Goal: Check status: Check status

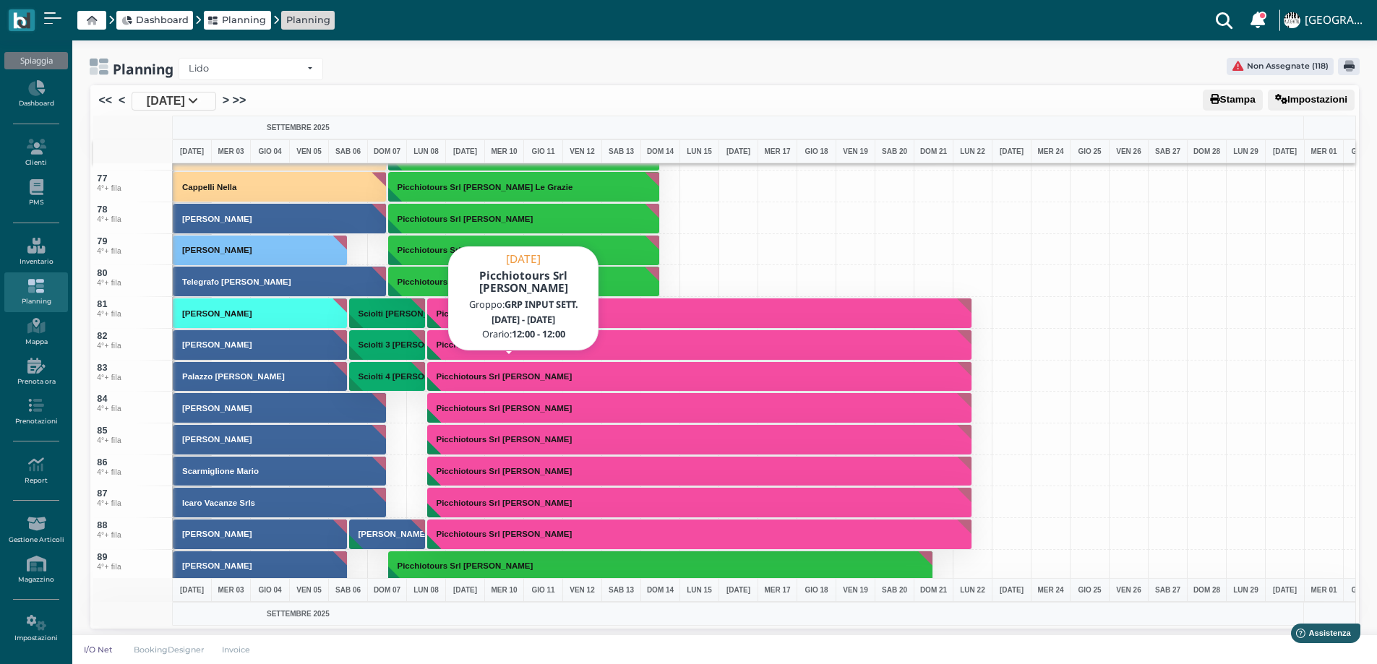
scroll to position [2241, 0]
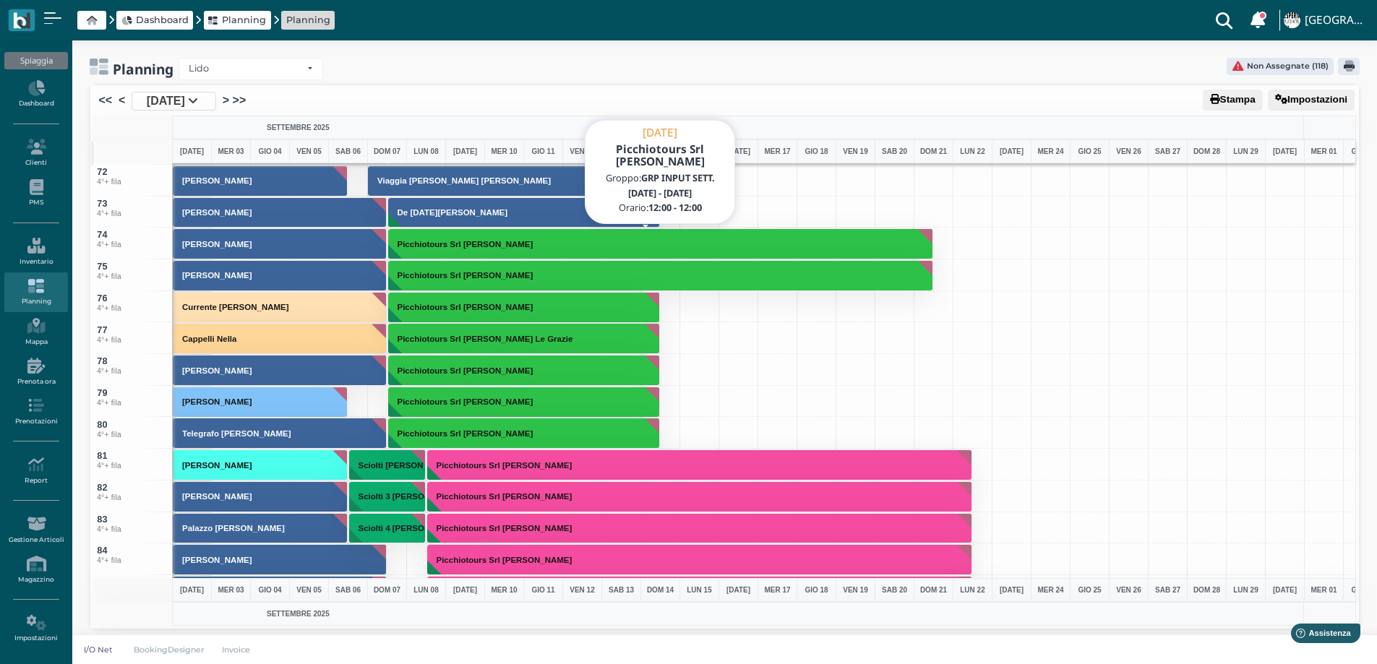
click at [411, 252] on button "Picchiotours Srl [PERSON_NAME]" at bounding box center [660, 243] width 545 height 31
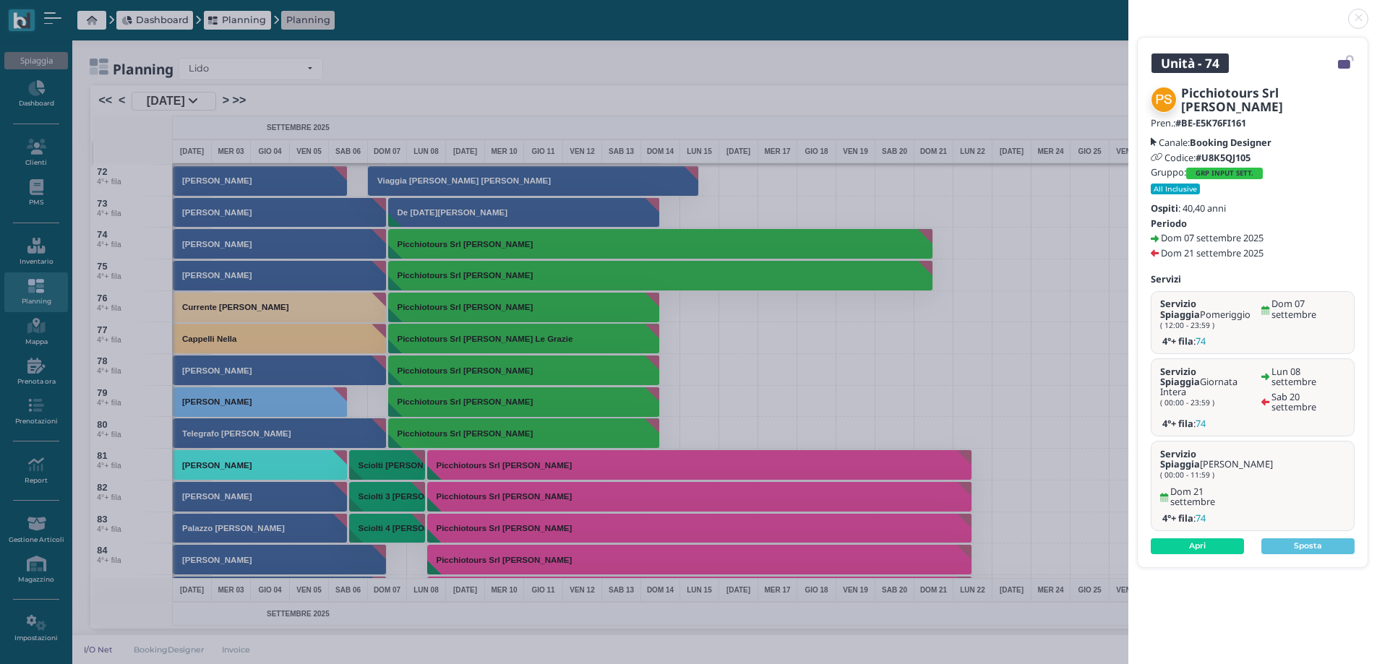
click at [1128, 10] on link at bounding box center [1128, 10] width 0 height 0
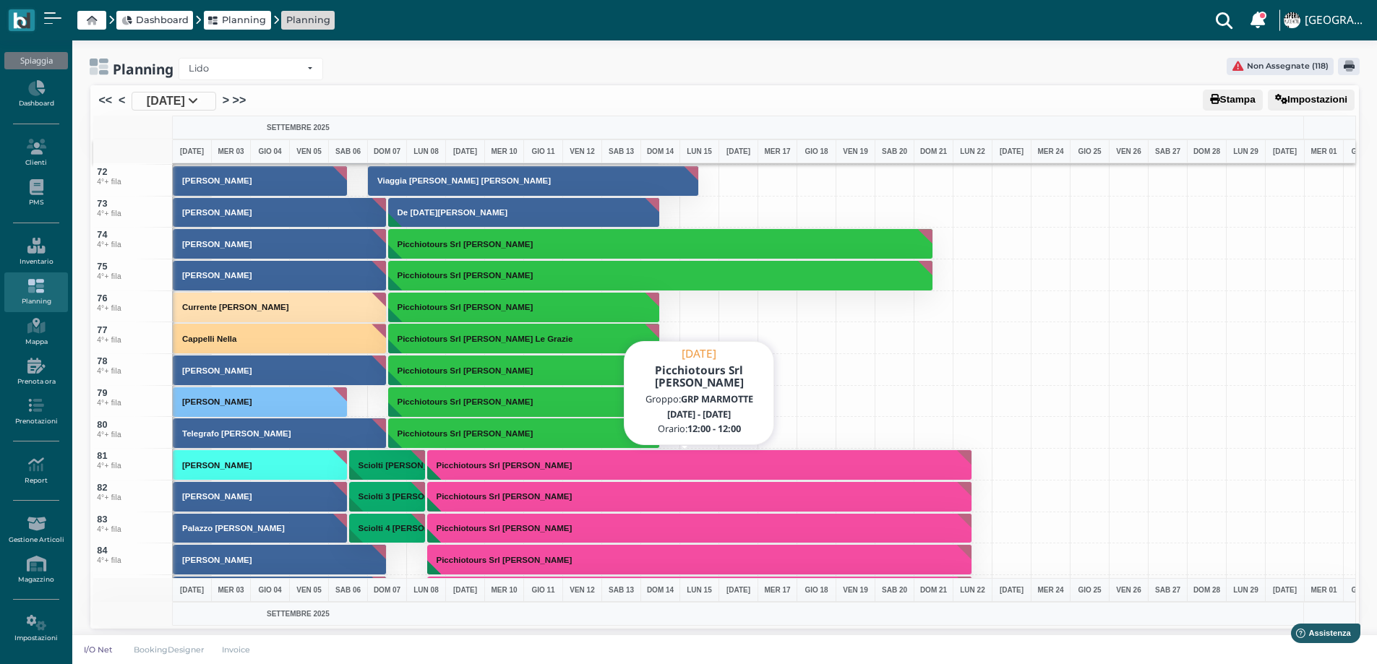
click at [612, 467] on button "Picchiotours Srl [PERSON_NAME]" at bounding box center [699, 465] width 545 height 31
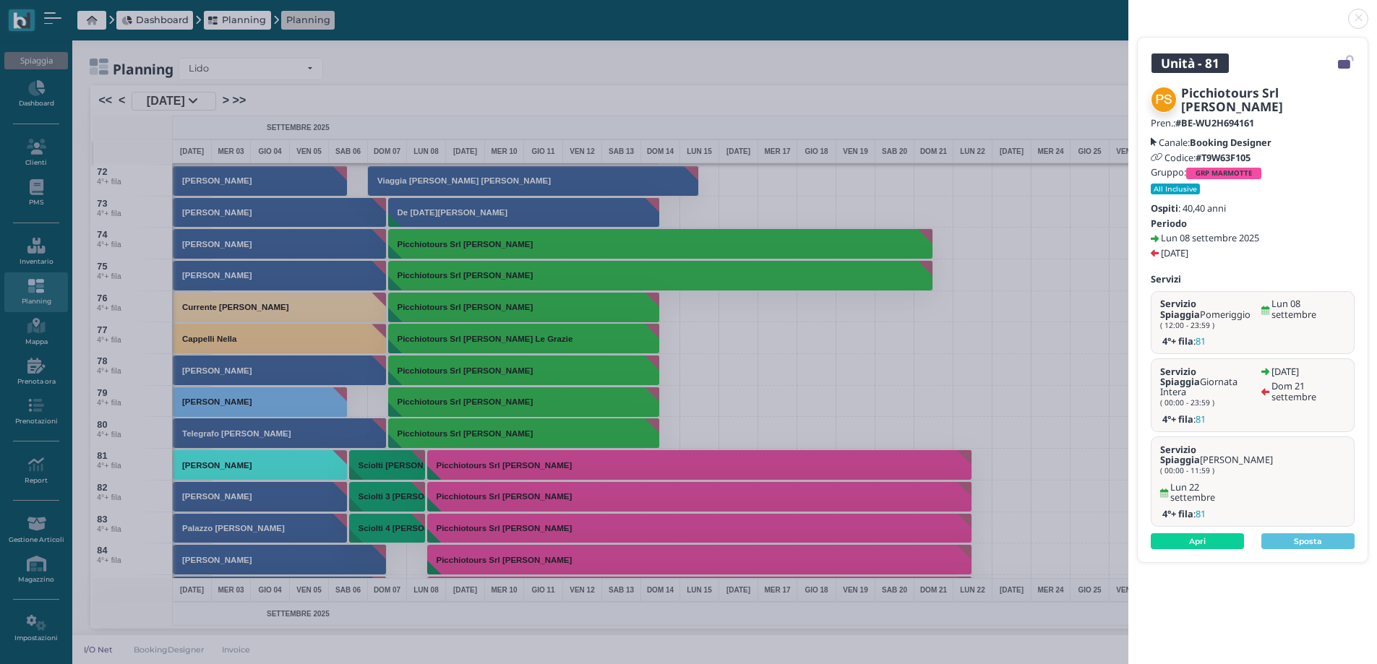
click at [1128, 10] on link at bounding box center [1128, 10] width 0 height 0
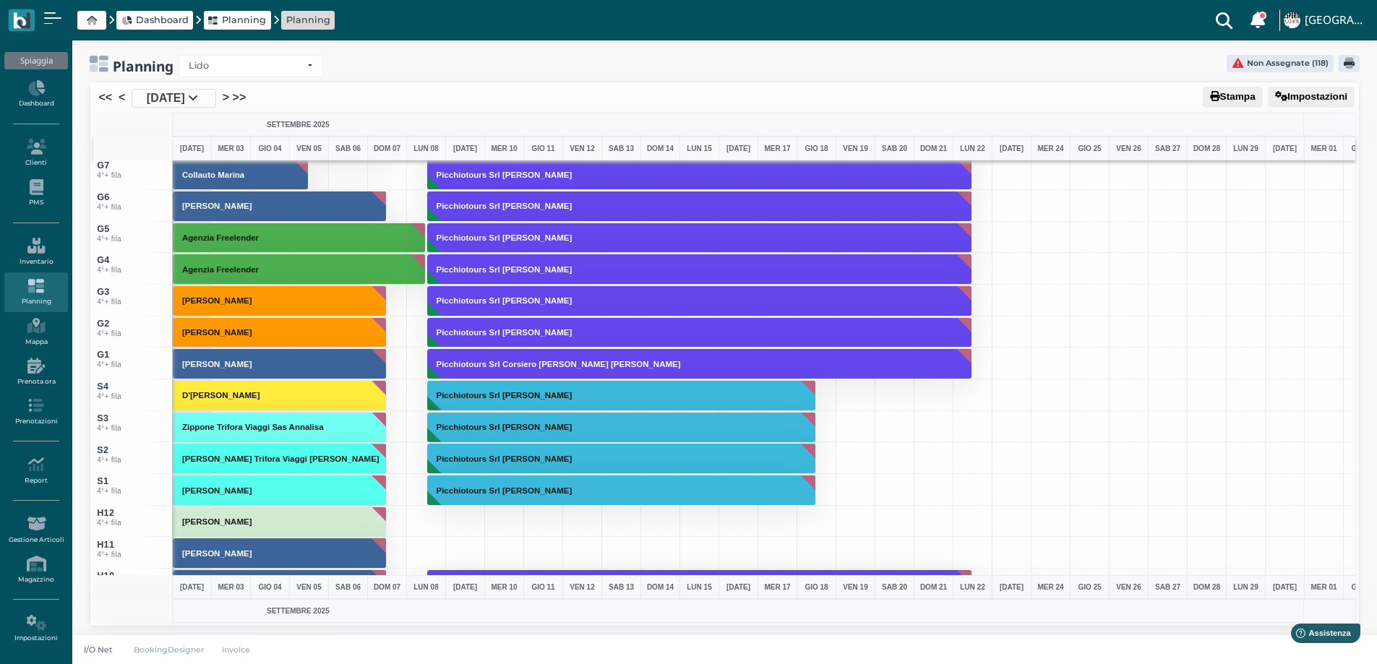
scroll to position [4410, 0]
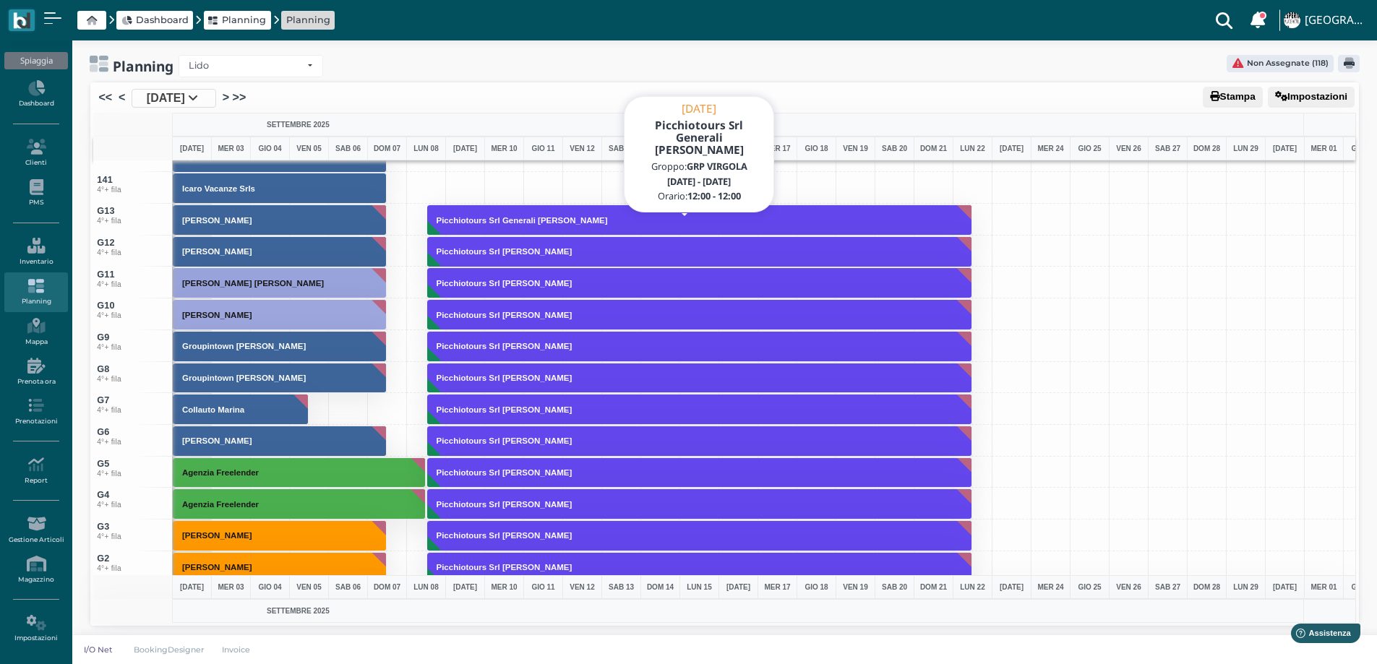
click at [474, 221] on h3 "Picchiotours Srl Generali [PERSON_NAME]" at bounding box center [522, 220] width 183 height 9
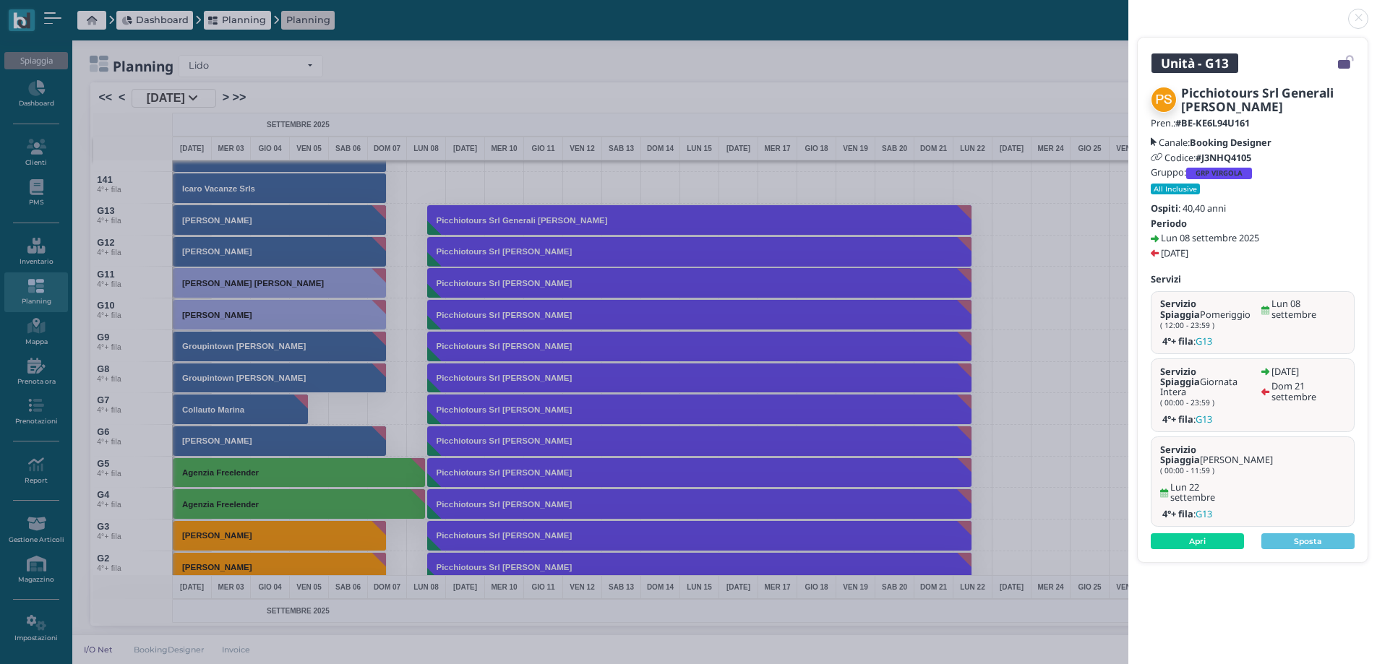
click at [1081, 207] on div "Unità - G13 Picchiotours Srl Generali [PERSON_NAME] Pren.: #BE-KE6L94U161 Canal…" at bounding box center [688, 332] width 1377 height 664
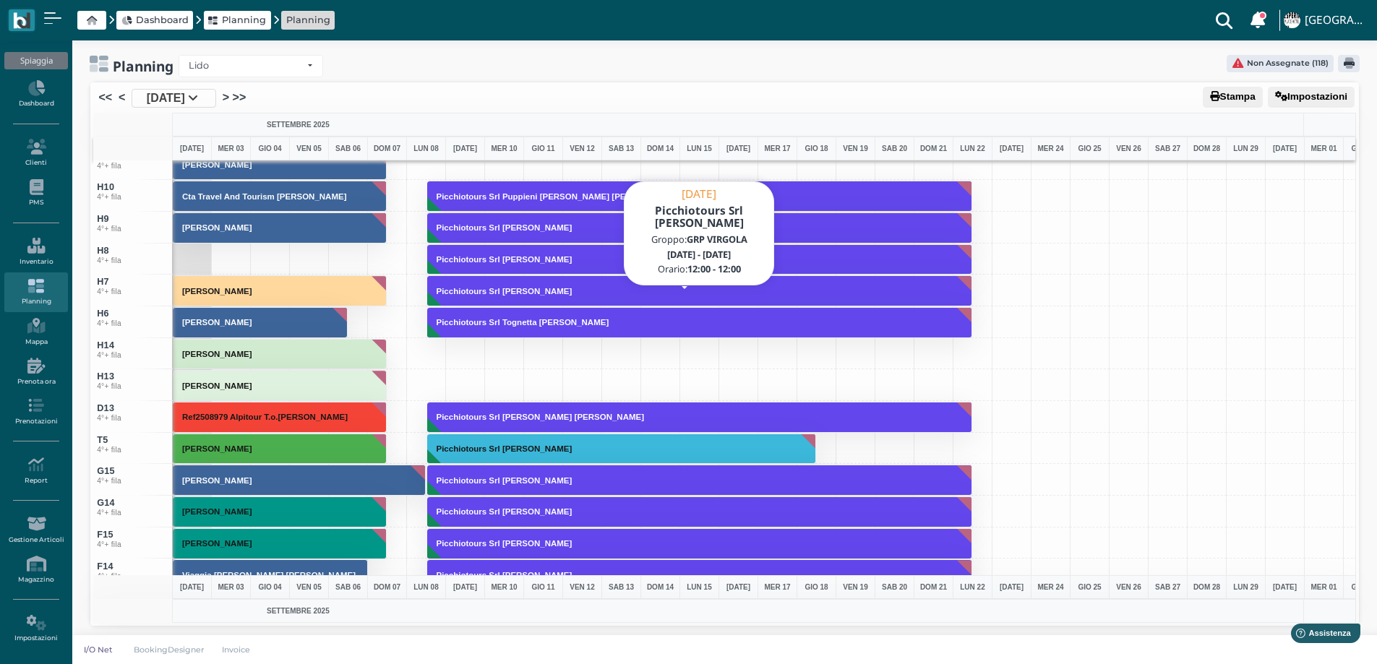
scroll to position [4988, 0]
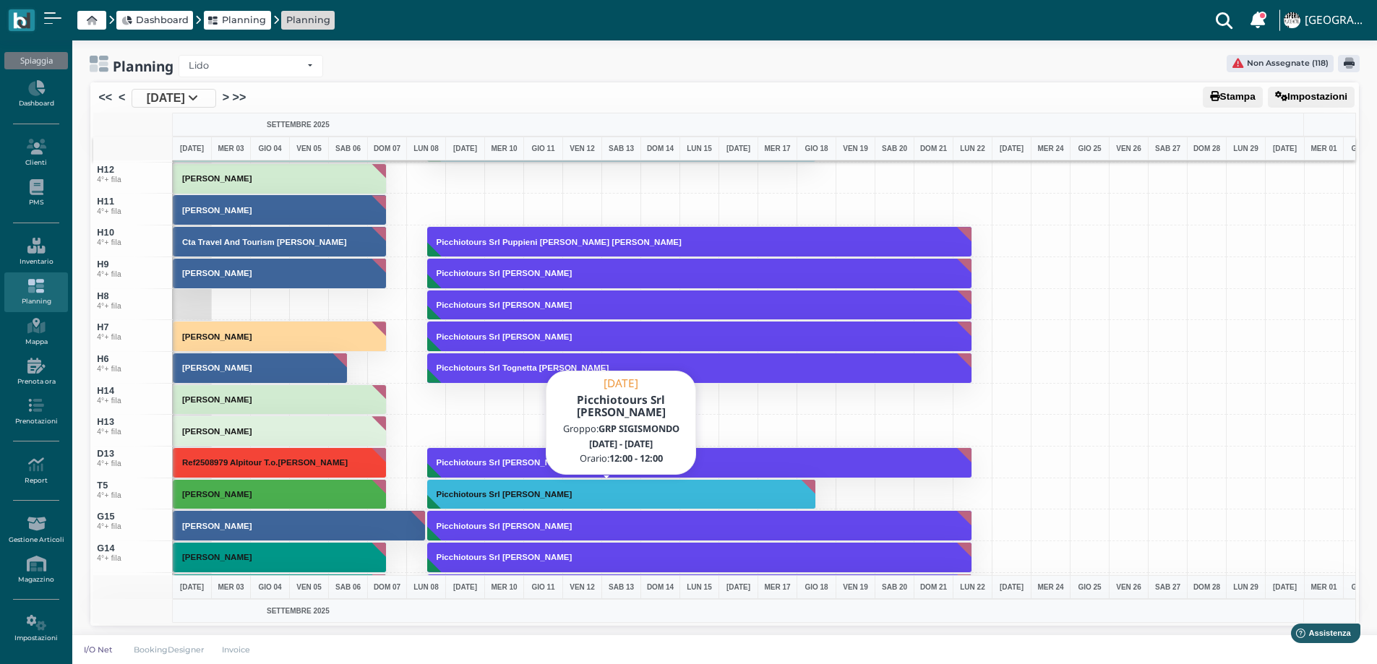
click at [463, 501] on button "Picchiotours Srl [PERSON_NAME]" at bounding box center [622, 494] width 390 height 31
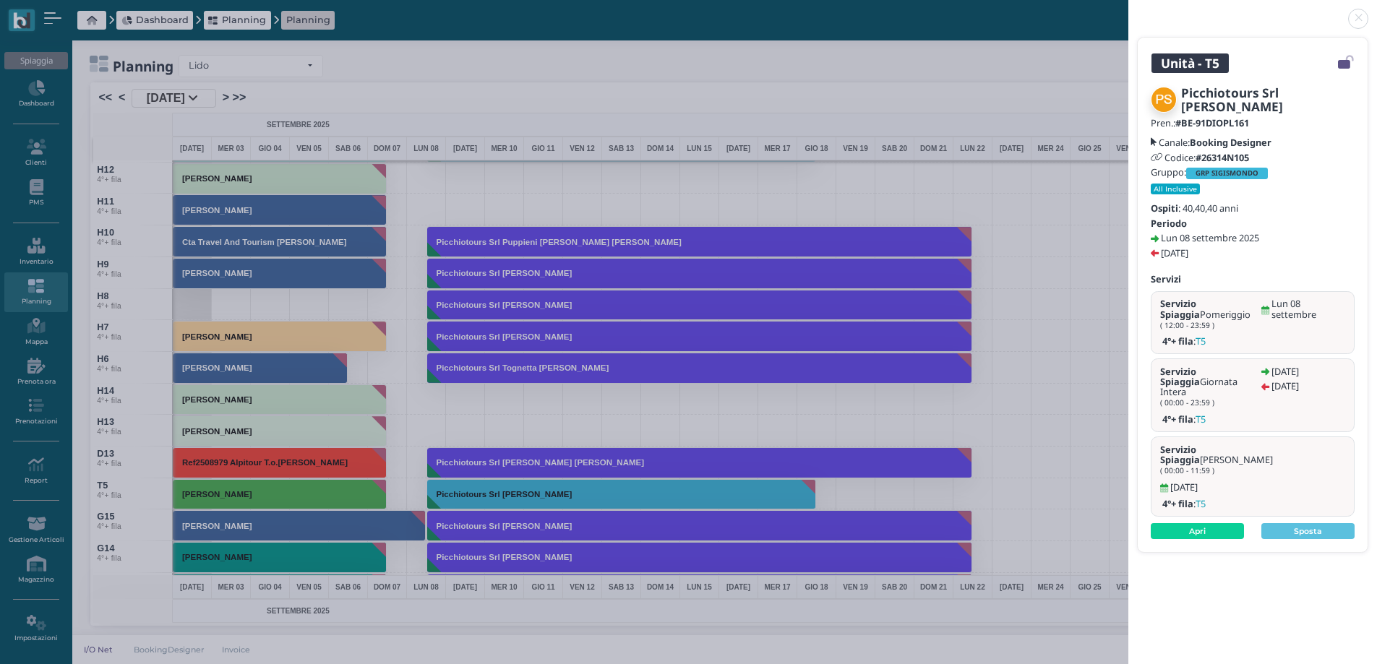
click at [1128, 10] on link at bounding box center [1128, 10] width 0 height 0
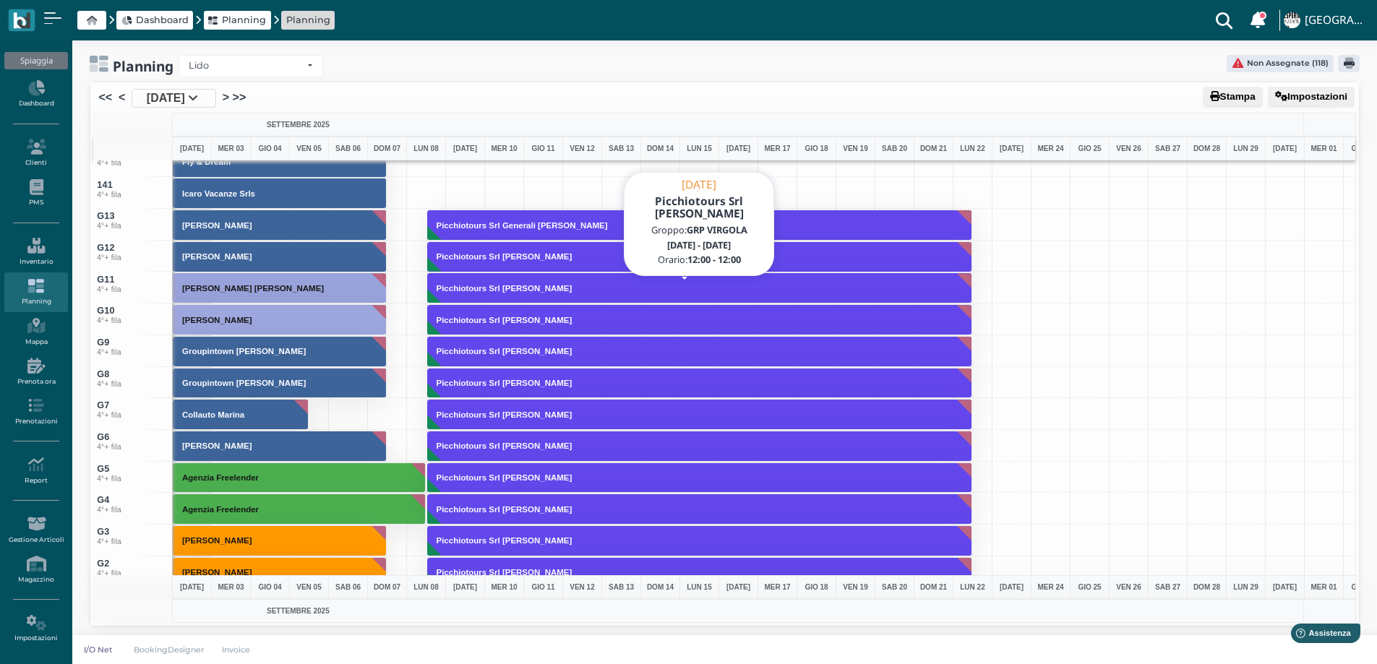
scroll to position [4366, 0]
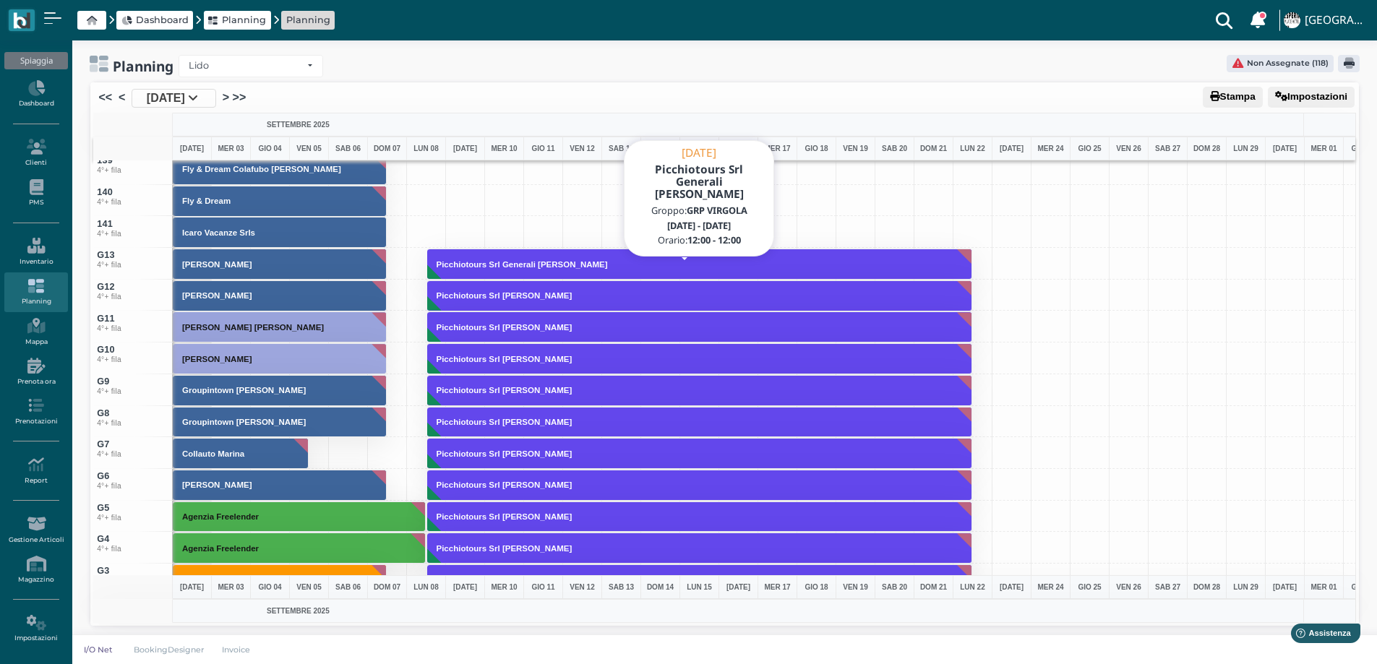
click at [553, 271] on button "Picchiotours Srl Generali [PERSON_NAME]" at bounding box center [699, 264] width 545 height 31
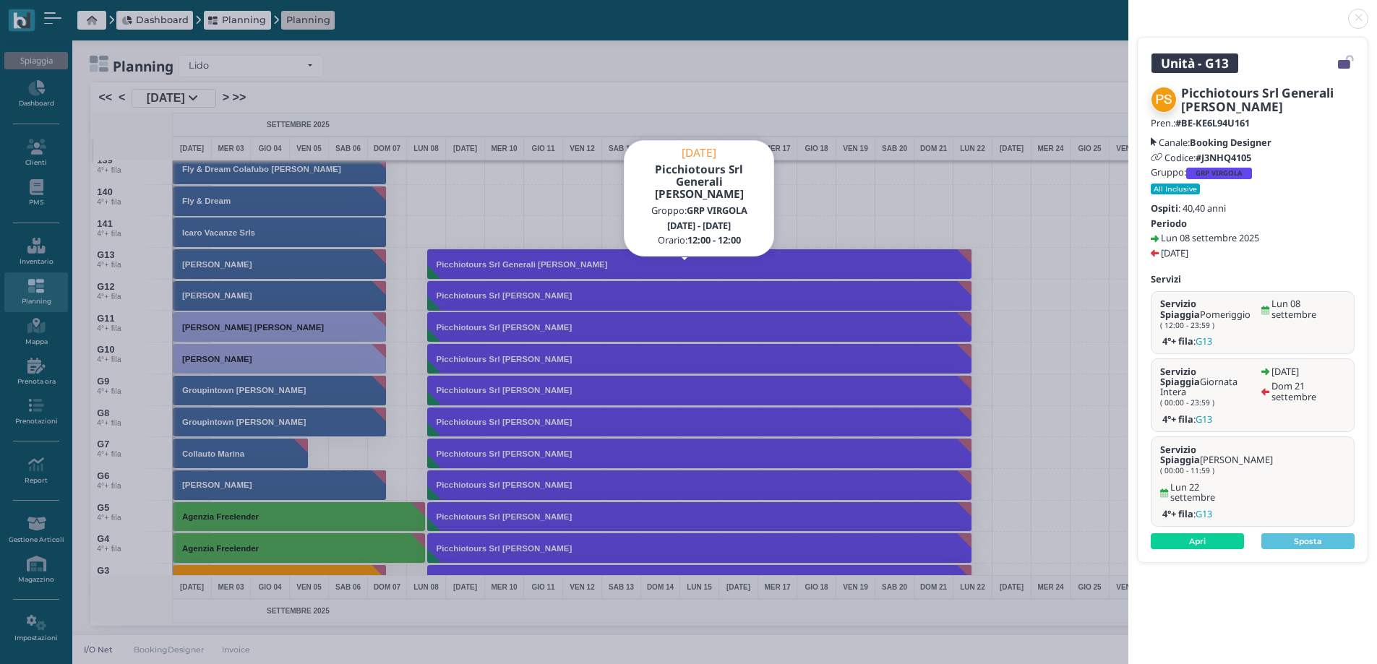
click at [1128, 10] on link at bounding box center [1128, 10] width 0 height 0
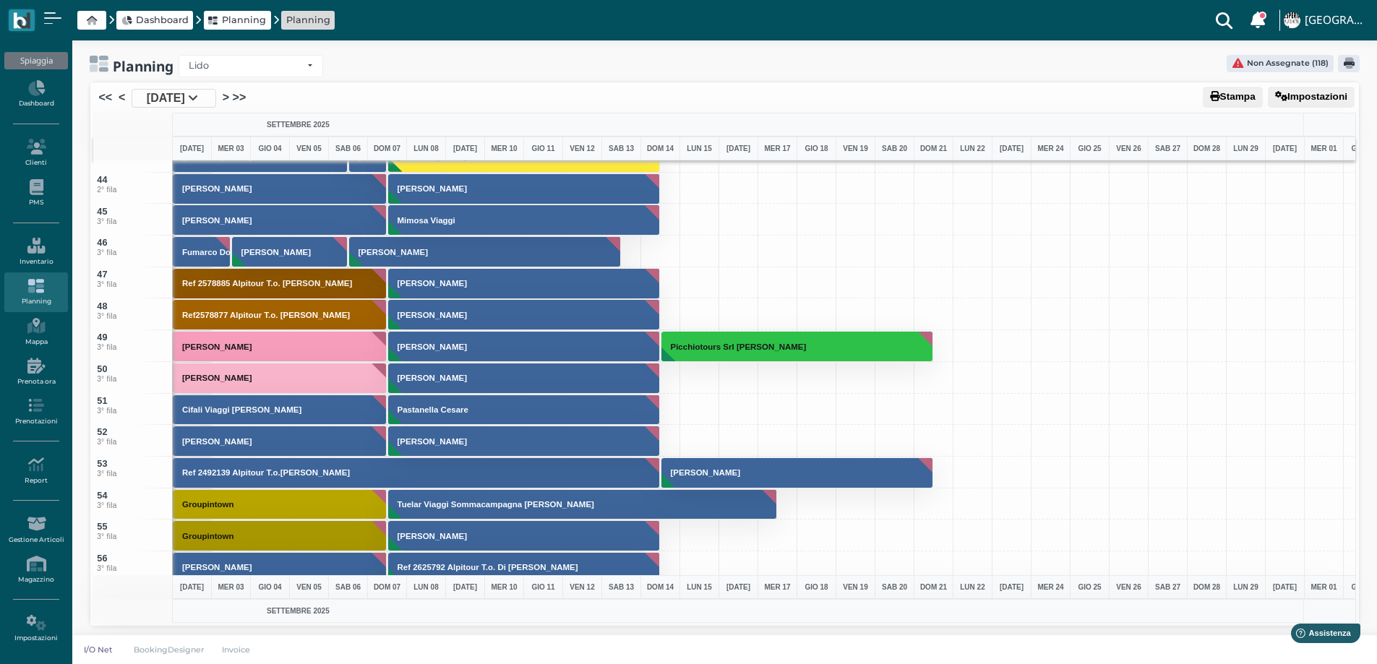
scroll to position [1301, 0]
